Goal: Information Seeking & Learning: Learn about a topic

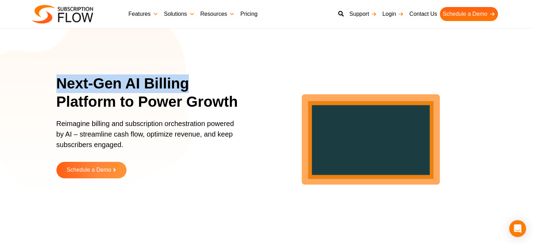
drag, startPoint x: 57, startPoint y: 82, endPoint x: 220, endPoint y: 82, distance: 162.7
click at [220, 82] on h1 "Next-Gen AI Billing Platform to Power Growth" at bounding box center [151, 92] width 191 height 37
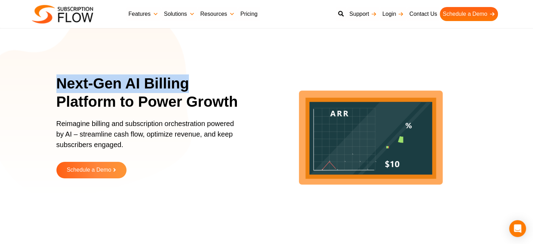
copy h1 "Next-Gen AI Billing"
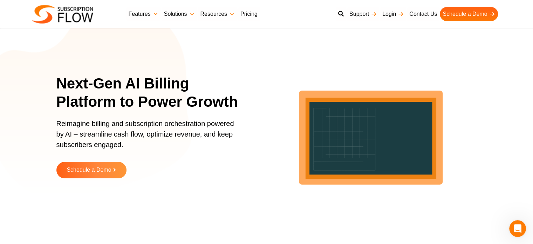
click at [62, 100] on h1 "Next-Gen AI Billing Platform to Power Growth" at bounding box center [151, 92] width 191 height 37
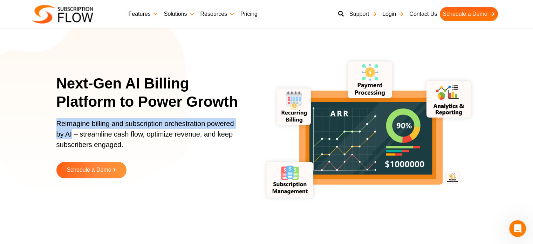
drag, startPoint x: 56, startPoint y: 122, endPoint x: 72, endPoint y: 133, distance: 18.7
click at [72, 133] on p "Reimagine billing and subscription orchestration powered by AI – streamline cas…" at bounding box center [147, 137] width 182 height 39
copy p "Reimagine billing and subscription orchestration powered by AI"
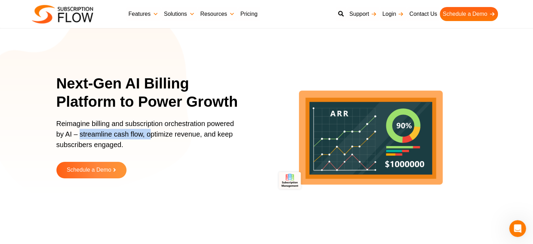
drag, startPoint x: 80, startPoint y: 131, endPoint x: 151, endPoint y: 136, distance: 71.7
click at [151, 136] on p "Reimagine billing and subscription orchestration powered by AI – streamline cas…" at bounding box center [147, 137] width 182 height 39
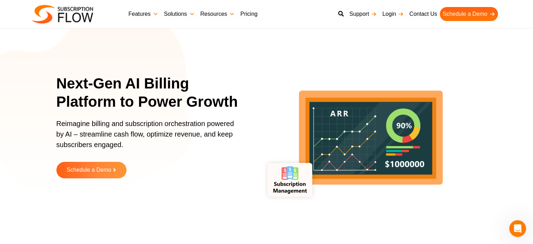
click at [153, 136] on p "Reimagine billing and subscription orchestration powered by AI – streamline cas…" at bounding box center [147, 137] width 182 height 39
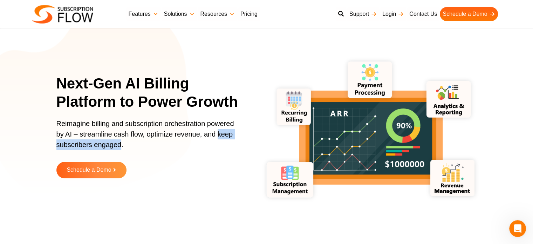
drag, startPoint x: 217, startPoint y: 135, endPoint x: 119, endPoint y: 143, distance: 98.5
click at [119, 143] on p "Reimagine billing and subscription orchestration powered by AI – streamline cas…" at bounding box center [147, 137] width 182 height 39
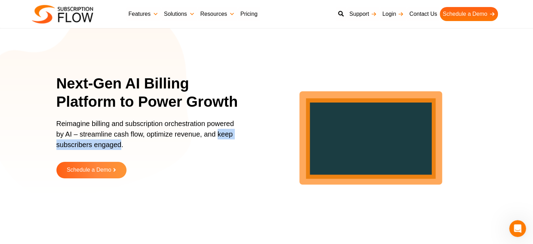
copy p "keep subscribers engaged"
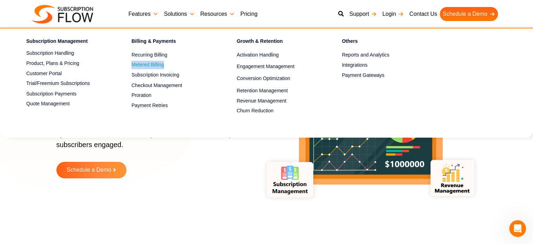
drag, startPoint x: 126, startPoint y: 63, endPoint x: 169, endPoint y: 66, distance: 43.2
click at [168, 66] on li "Metered Billing" at bounding box center [164, 64] width 105 height 10
copy link "Metered Billing"
